Goal: Task Accomplishment & Management: Use online tool/utility

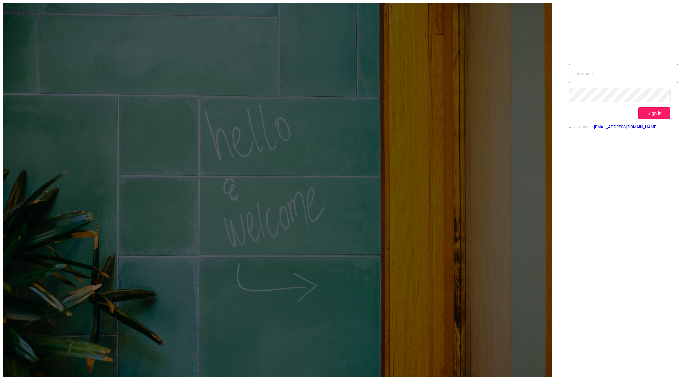
type input "tosh@buzzoola.com"
click at [650, 107] on button "Sign in" at bounding box center [655, 113] width 32 height 12
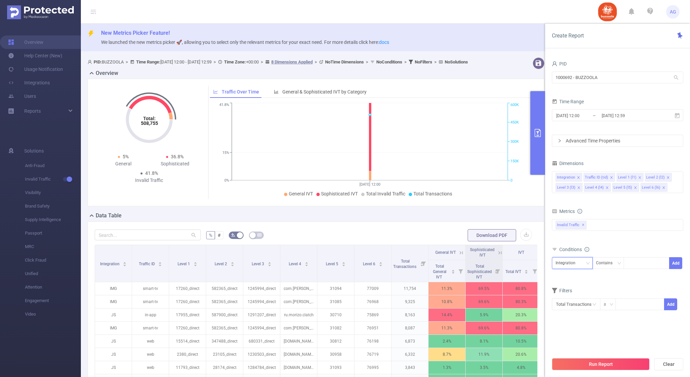
click at [585, 261] on div "Integration" at bounding box center [572, 262] width 33 height 11
click at [575, 320] on li "Level 3 (l3)" at bounding box center [573, 320] width 41 height 11
click at [609, 264] on div "Contains" at bounding box center [606, 262] width 21 height 11
click at [612, 289] on li "Is" at bounding box center [615, 288] width 45 height 11
click at [630, 262] on input at bounding box center [628, 263] width 3 height 9
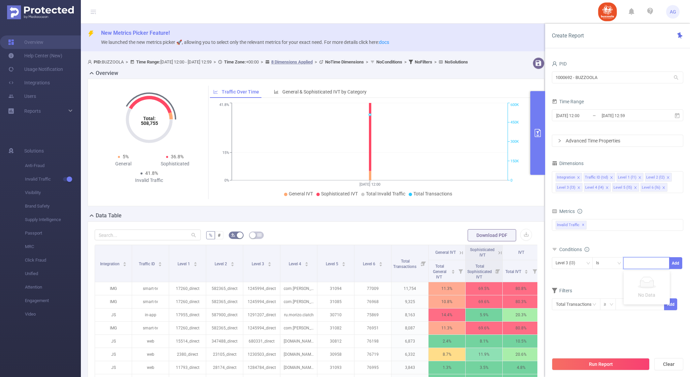
paste input "1271433"
type input "1271433_direct"
click at [648, 278] on li "1271433_direct" at bounding box center [648, 277] width 48 height 11
click at [681, 261] on button "Add" at bounding box center [676, 263] width 13 height 12
click at [579, 177] on icon "icon: close" at bounding box center [578, 177] width 3 height 3
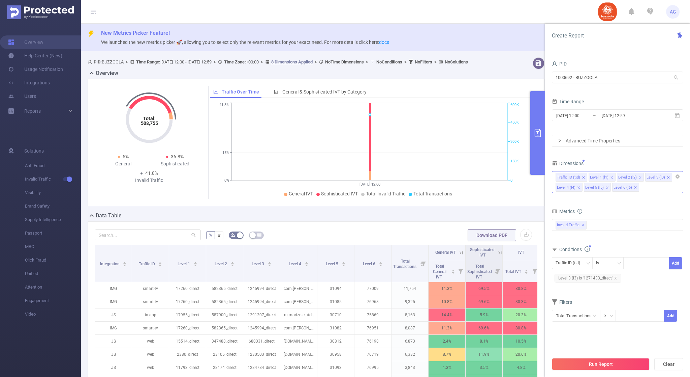
click at [582, 177] on icon "icon: close" at bounding box center [583, 177] width 3 height 3
click at [579, 178] on icon "icon: close" at bounding box center [579, 177] width 2 height 2
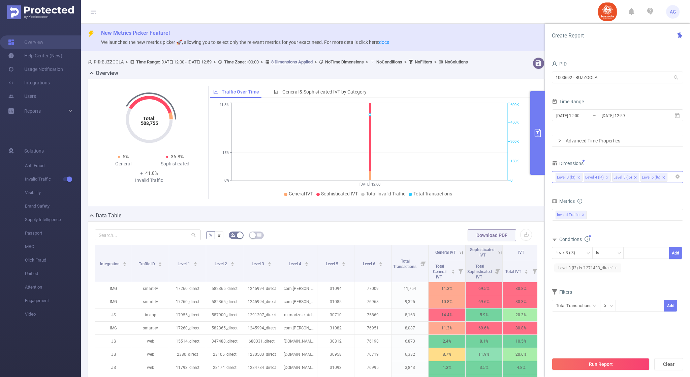
click at [607, 177] on icon "icon: close" at bounding box center [607, 177] width 2 height 2
click at [602, 113] on input "[DATE] 12:59" at bounding box center [628, 115] width 55 height 9
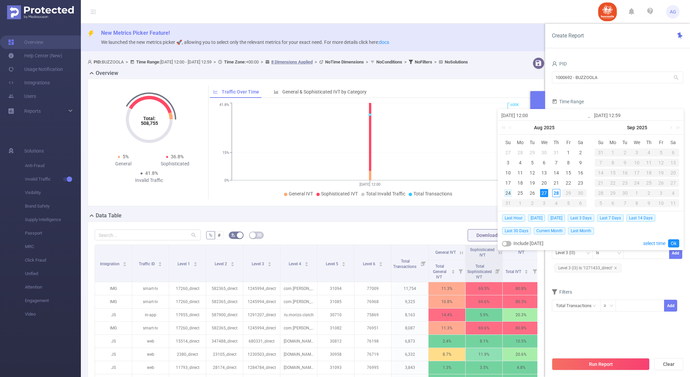
click at [508, 194] on div "24" at bounding box center [508, 193] width 8 height 8
click at [556, 192] on div "28" at bounding box center [557, 193] width 8 height 8
type input "[DATE] 12:00"
type input "[DATE] 12:59"
type input "[DATE] 12:00"
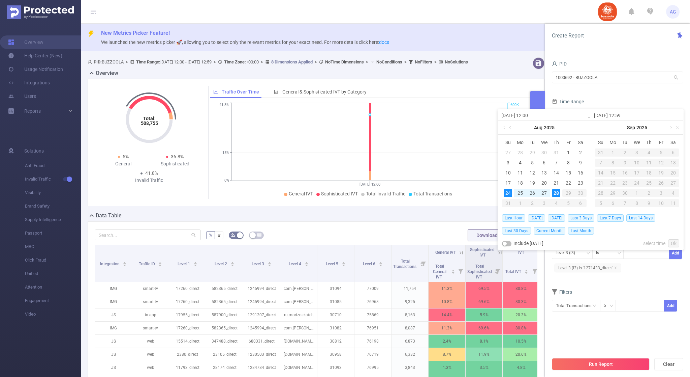
type input "[DATE] 12:59"
click at [672, 240] on link "Ok" at bounding box center [674, 243] width 11 height 8
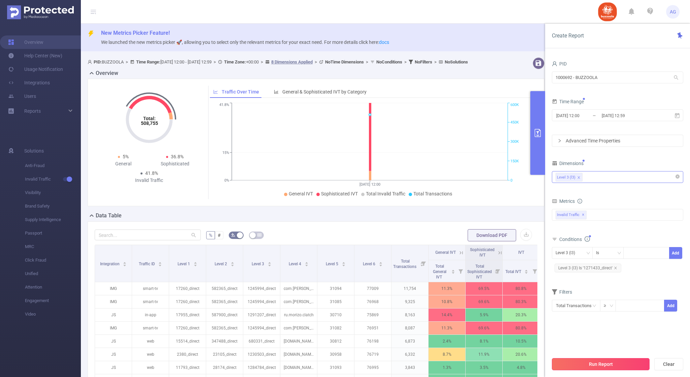
click at [623, 361] on button "Run Report" at bounding box center [601, 364] width 98 height 12
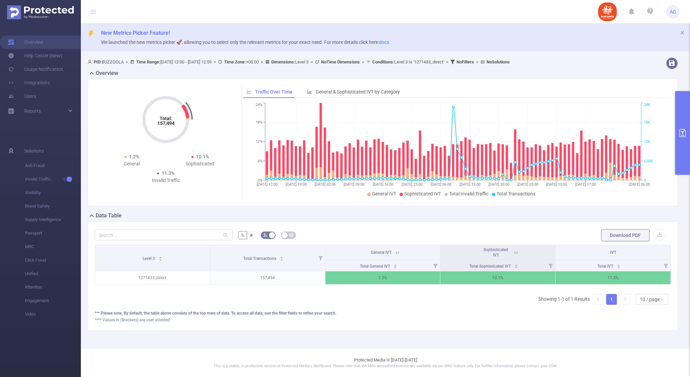
click at [682, 137] on button "primary" at bounding box center [683, 133] width 15 height 84
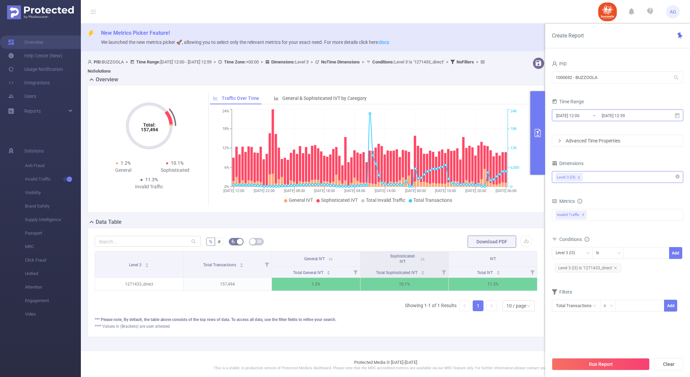
click at [600, 113] on input "[DATE] 12:00" at bounding box center [583, 115] width 55 height 9
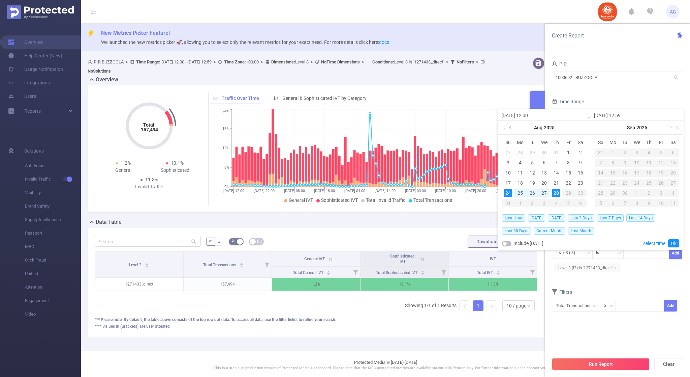
click at [512, 129] on link at bounding box center [511, 127] width 6 height 13
click at [532, 151] on div "1" at bounding box center [533, 152] width 8 height 8
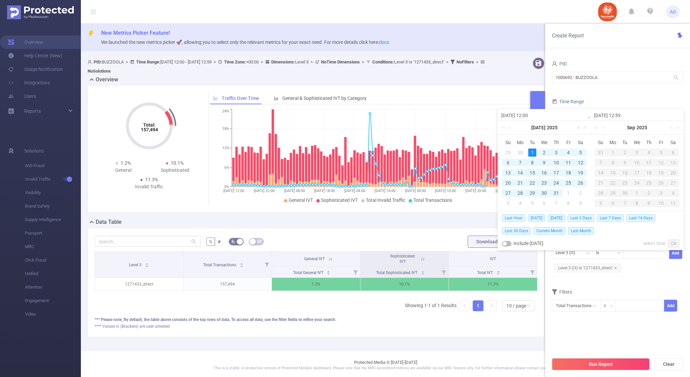
click at [578, 128] on link at bounding box center [578, 127] width 6 height 13
click at [555, 191] on div "28" at bounding box center [557, 193] width 8 height 8
type input "[DATE] 12:00"
click at [672, 242] on link "Ok" at bounding box center [674, 243] width 11 height 8
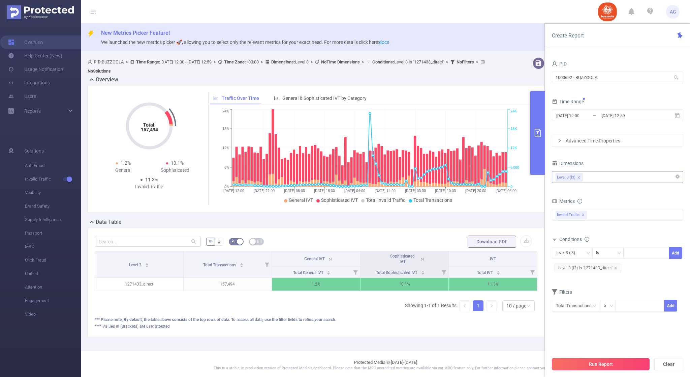
click at [630, 361] on button "Run Report" at bounding box center [601, 364] width 98 height 12
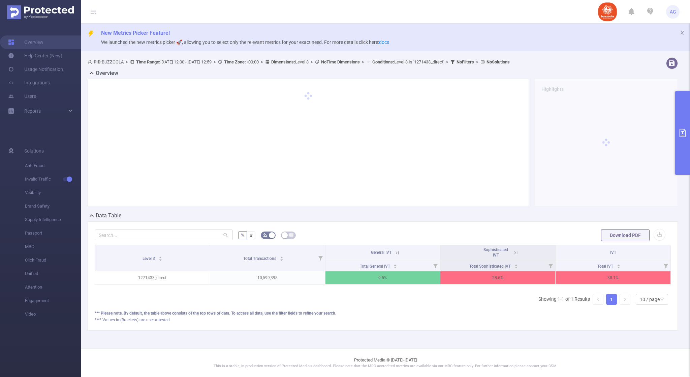
click at [445, 3] on header "AG" at bounding box center [345, 12] width 690 height 24
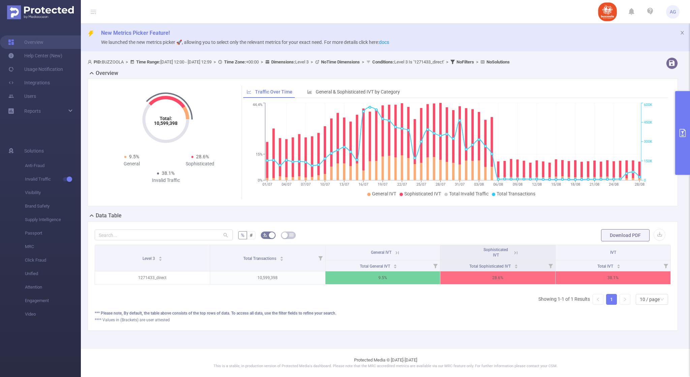
click at [465, 23] on header "AG" at bounding box center [345, 12] width 690 height 24
